Goal: Task Accomplishment & Management: Manage account settings

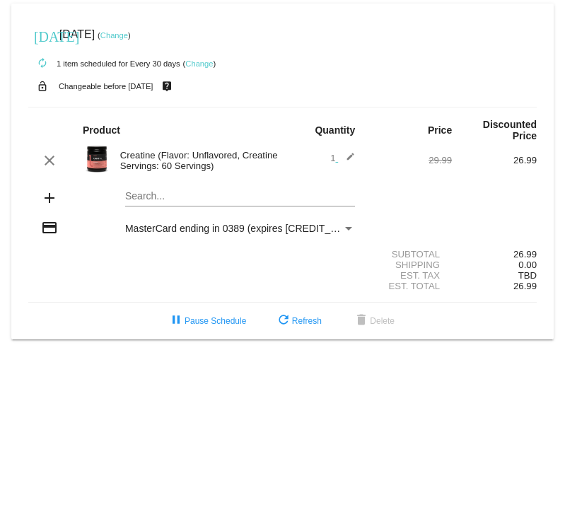
click at [351, 155] on mat-icon "edit" at bounding box center [346, 160] width 17 height 17
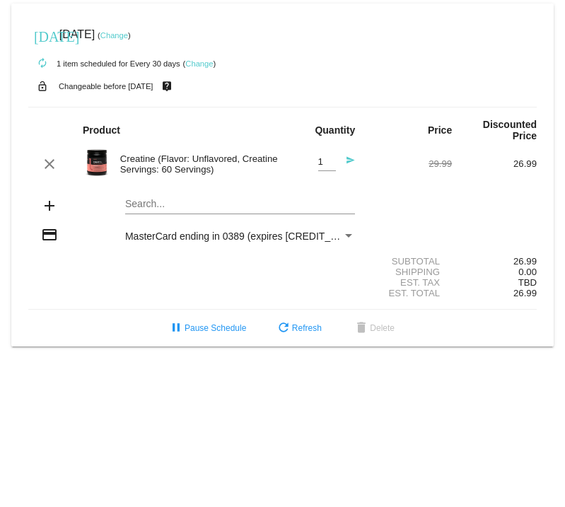
click at [358, 141] on div "Product Quantity Price Discounted Price" at bounding box center [282, 130] width 508 height 23
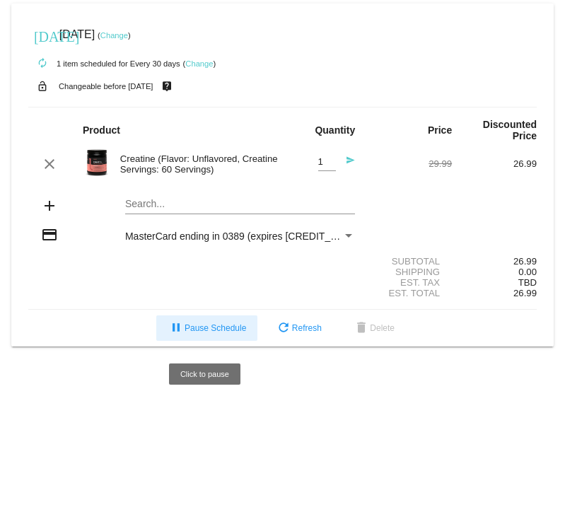
click at [208, 333] on span "pause Pause Schedule" at bounding box center [207, 328] width 78 height 10
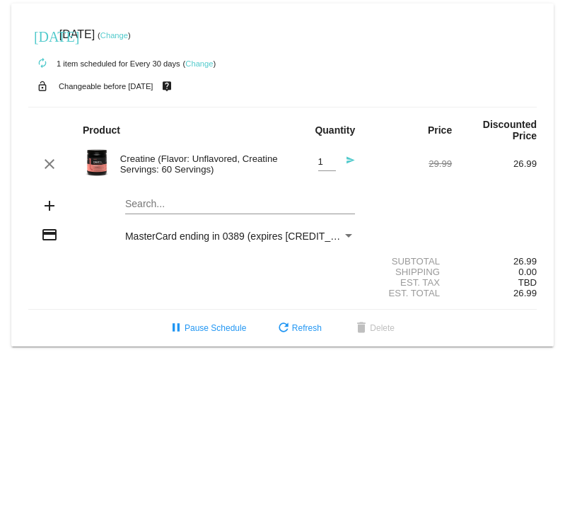
click at [209, 61] on link "Change" at bounding box center [199, 63] width 28 height 8
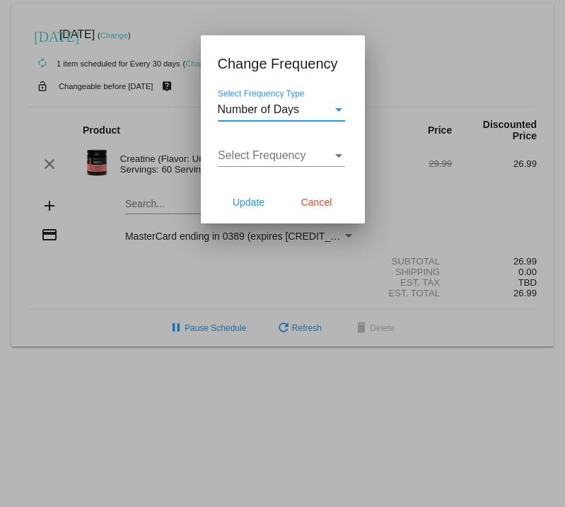
click at [334, 158] on div "Select Frequency" at bounding box center [338, 155] width 13 height 13
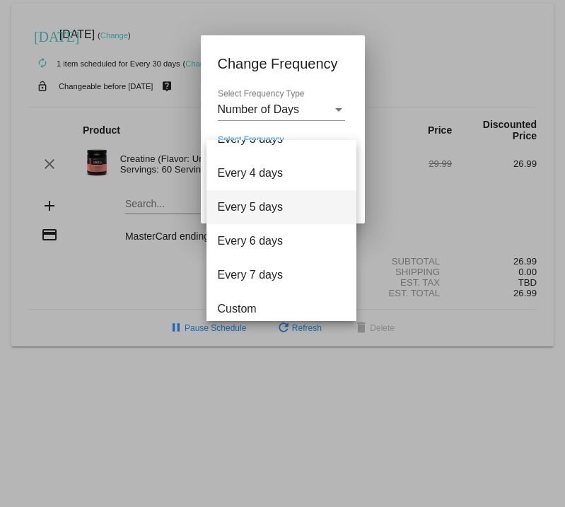
scroll to position [54, 0]
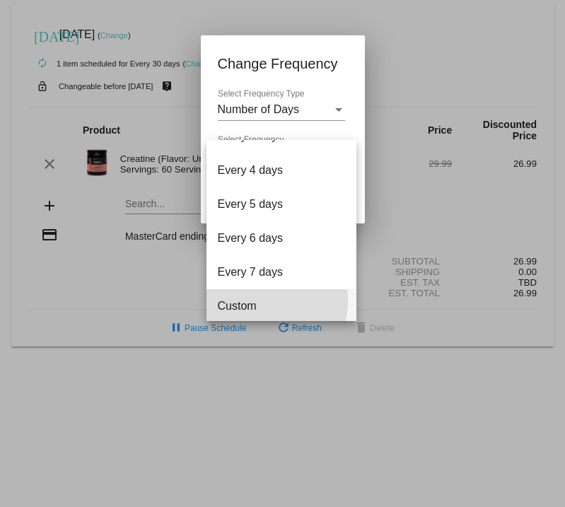
click at [244, 300] on span "Custom" at bounding box center [281, 306] width 127 height 34
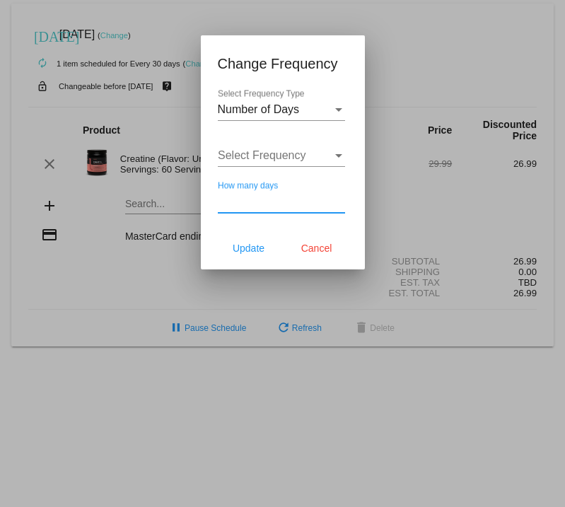
click at [297, 205] on input "How many days" at bounding box center [281, 201] width 127 height 13
type input "45"
click at [247, 251] on span "Update" at bounding box center [249, 248] width 32 height 11
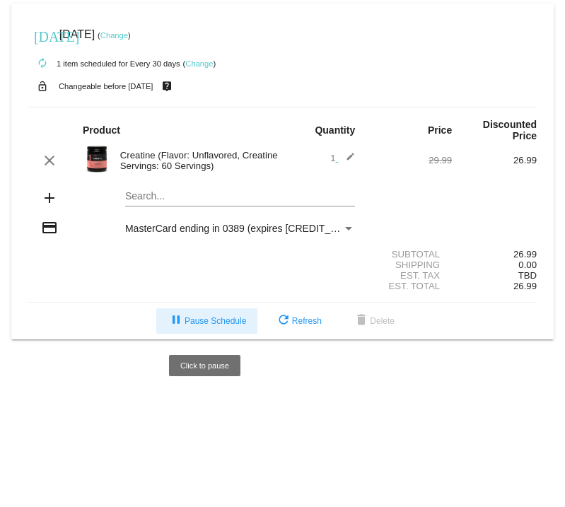
click at [230, 320] on span "pause Pause Schedule" at bounding box center [207, 321] width 78 height 10
